Goal: Information Seeking & Learning: Learn about a topic

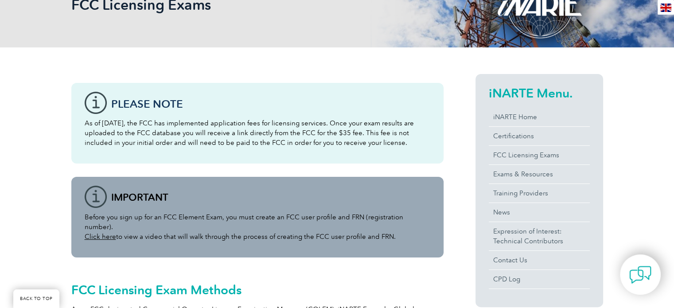
scroll to position [133, 0]
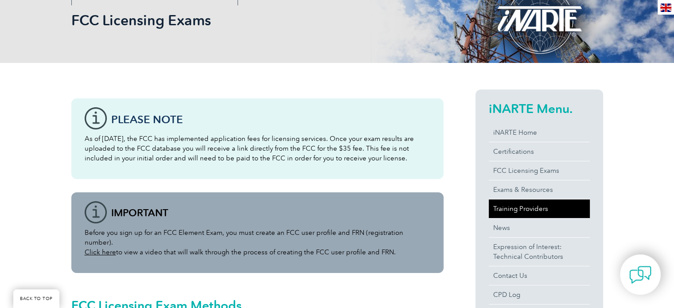
click at [529, 208] on link "Training Providers" at bounding box center [539, 209] width 101 height 19
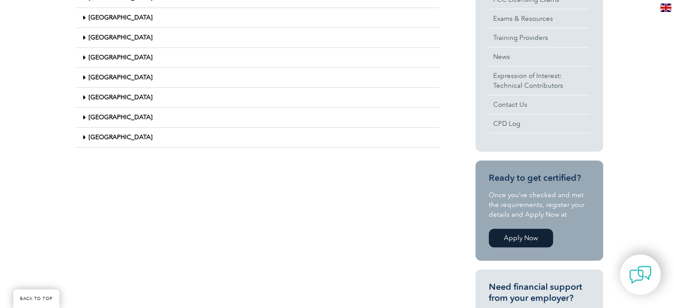
scroll to position [310, 0]
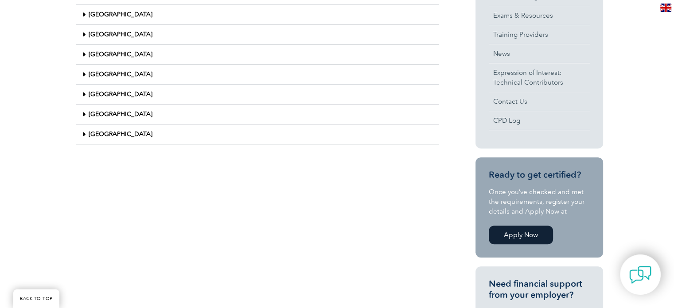
click at [101, 130] on link "United States" at bounding box center [121, 134] width 64 height 8
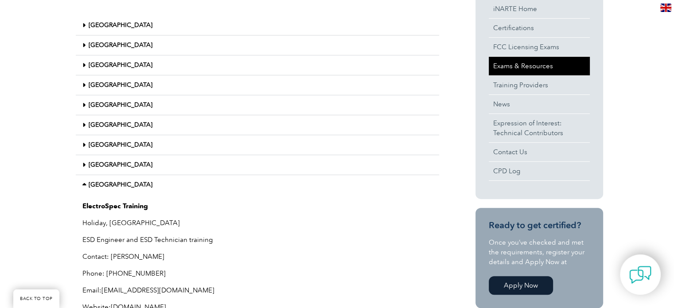
scroll to position [222, 0]
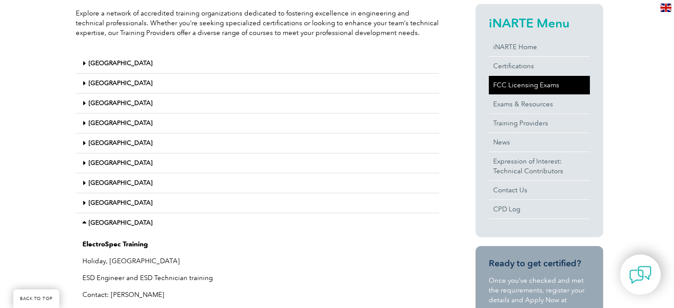
click at [520, 85] on link "FCC Licensing Exams" at bounding box center [539, 85] width 101 height 19
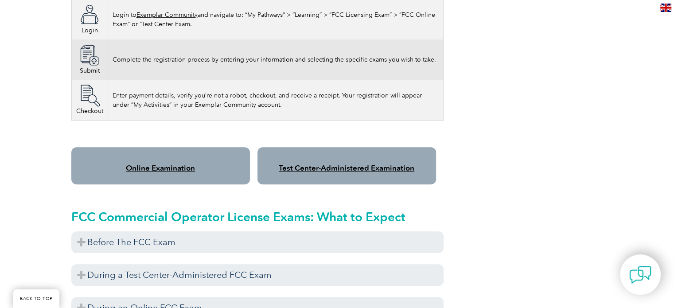
scroll to position [665, 0]
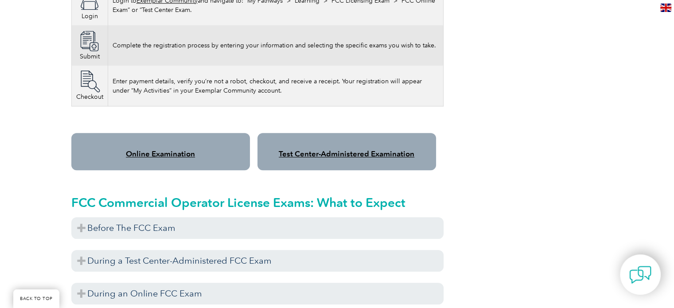
click at [158, 149] on link "Online Examination" at bounding box center [160, 153] width 69 height 9
